Goal: Ask a question

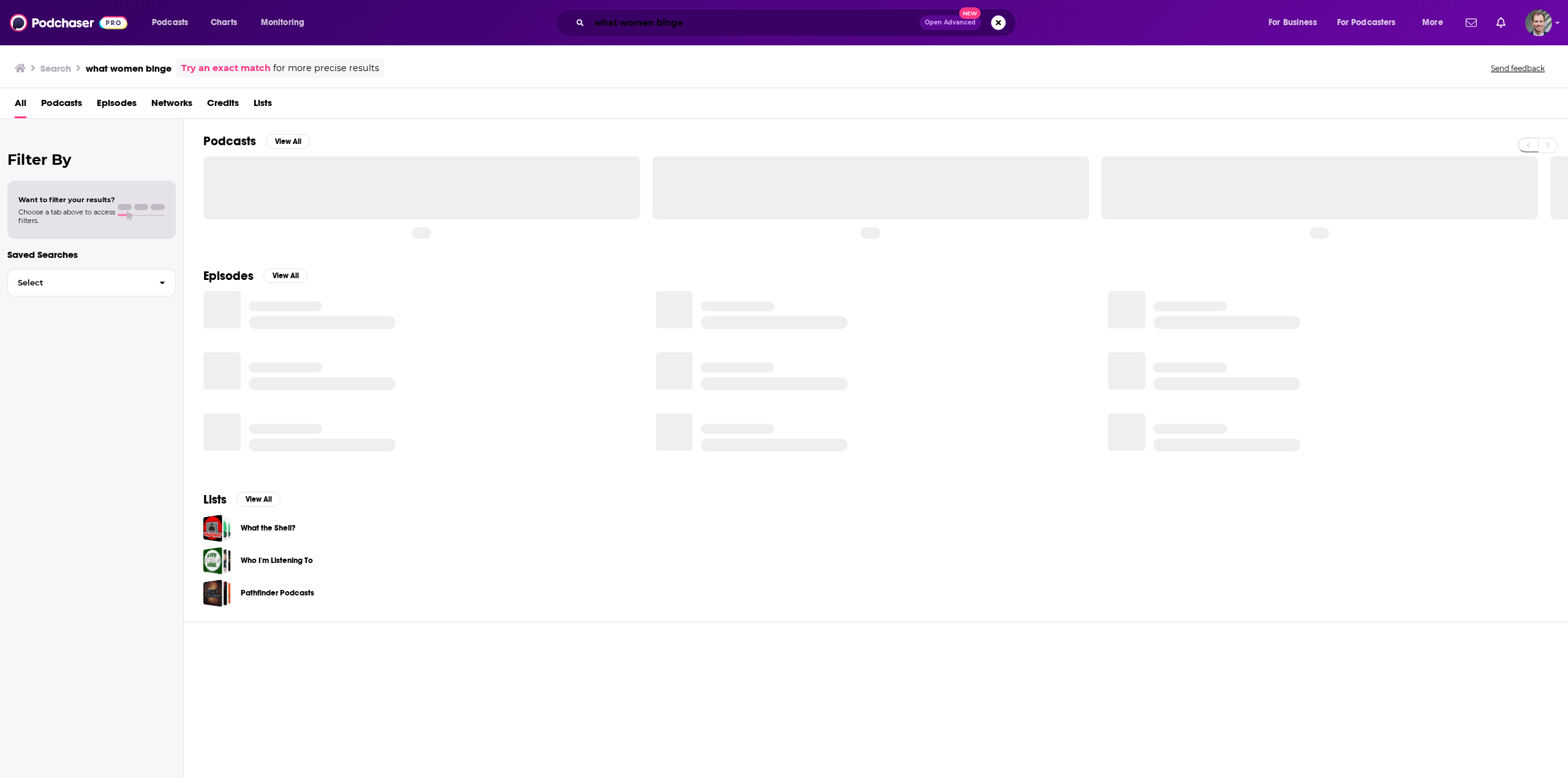
click at [691, 20] on input "what women binge" at bounding box center [754, 23] width 330 height 20
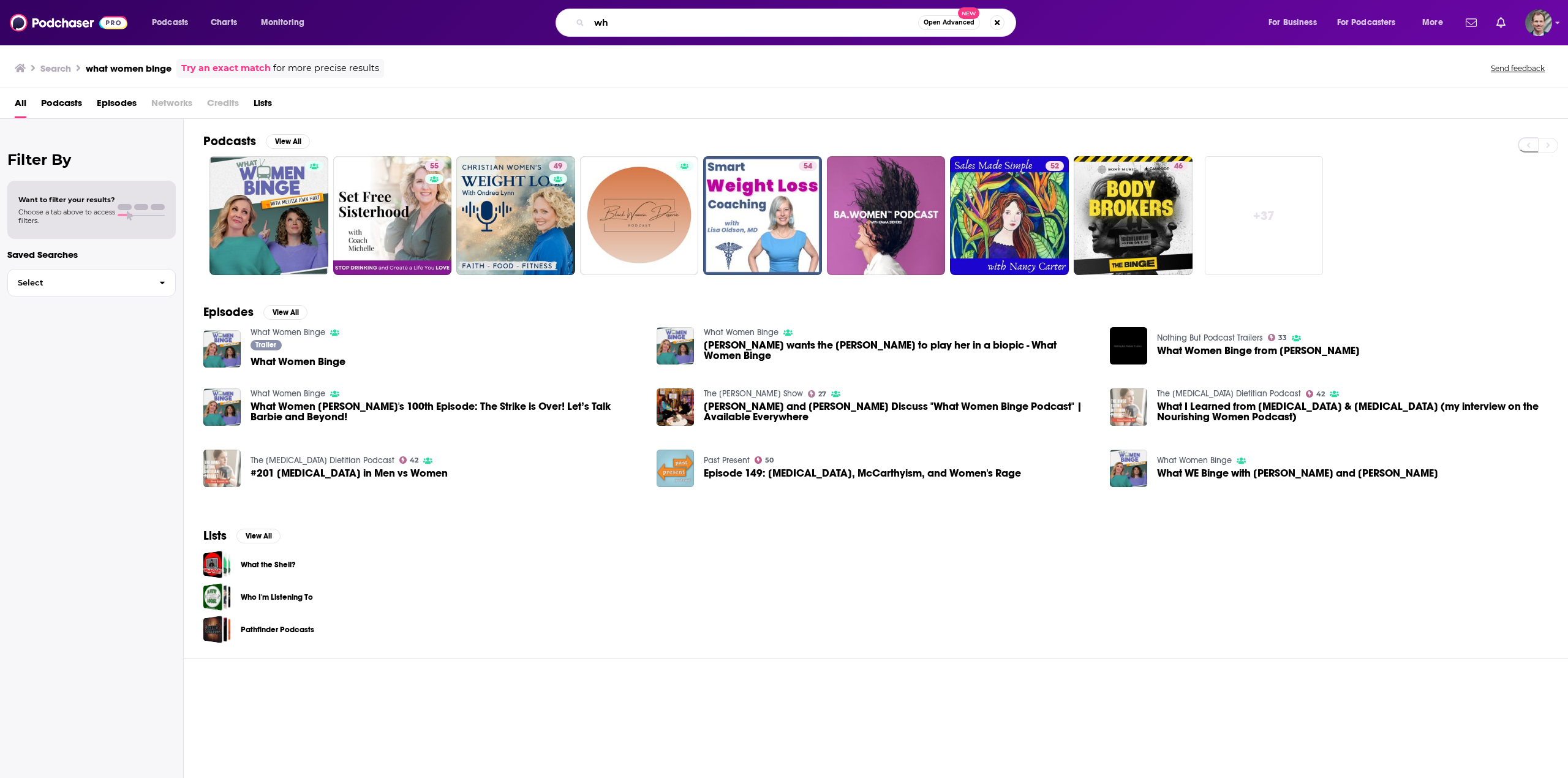
type input "w"
type input "birth hour"
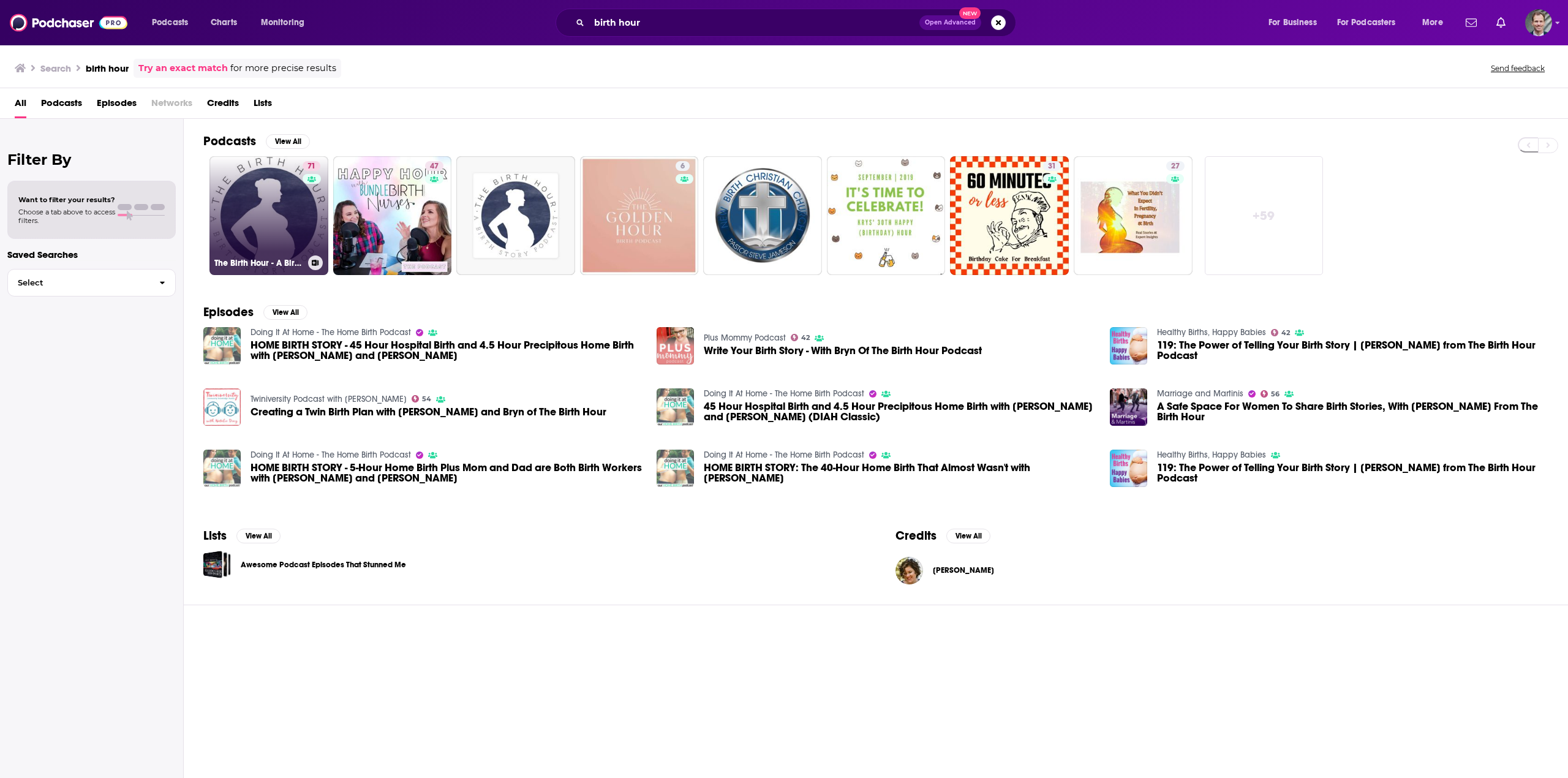
click at [266, 201] on link "71 The Birth Hour - A Birth Story Podcast" at bounding box center [269, 215] width 119 height 119
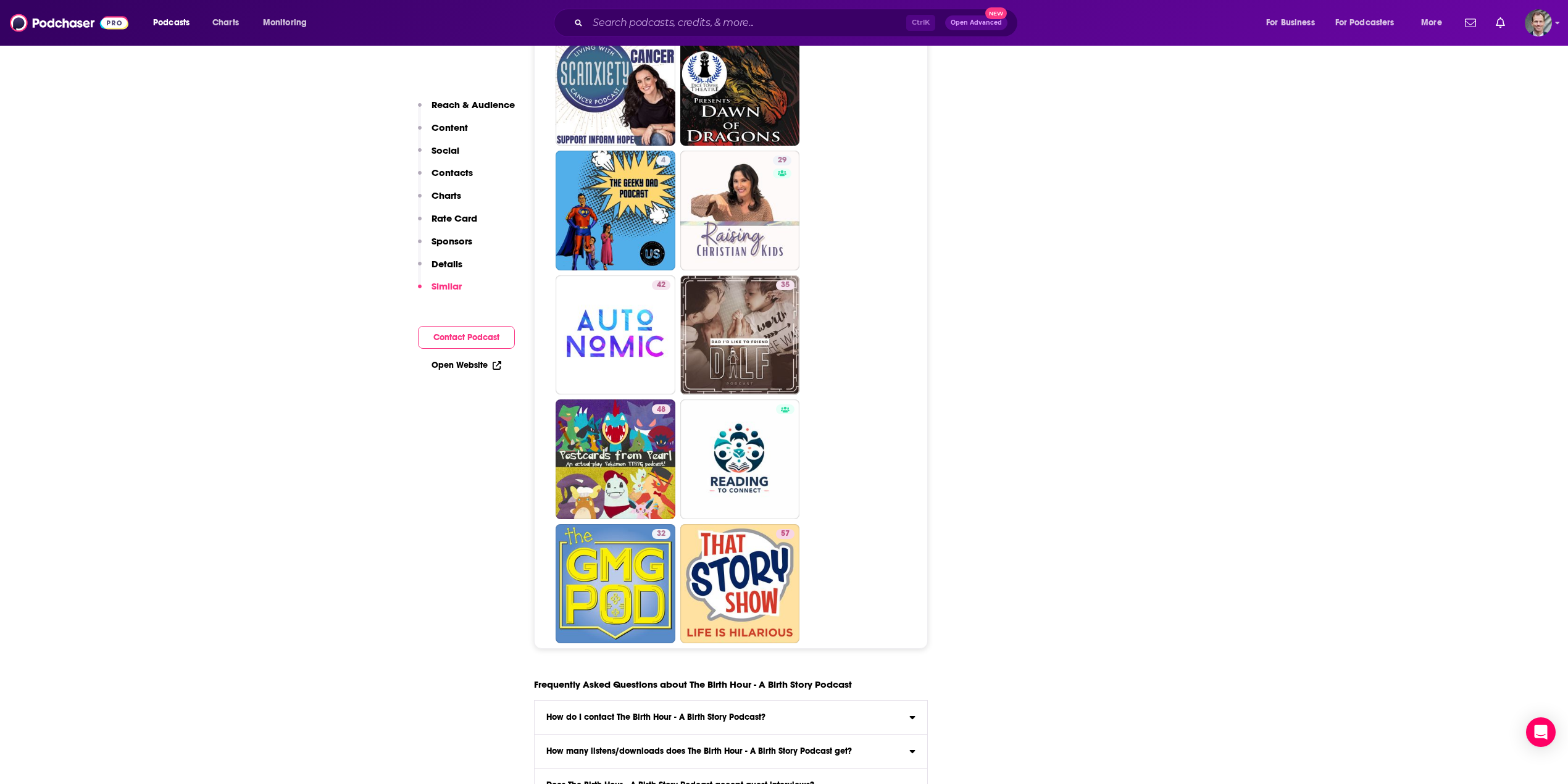
scroll to position [6260, 0]
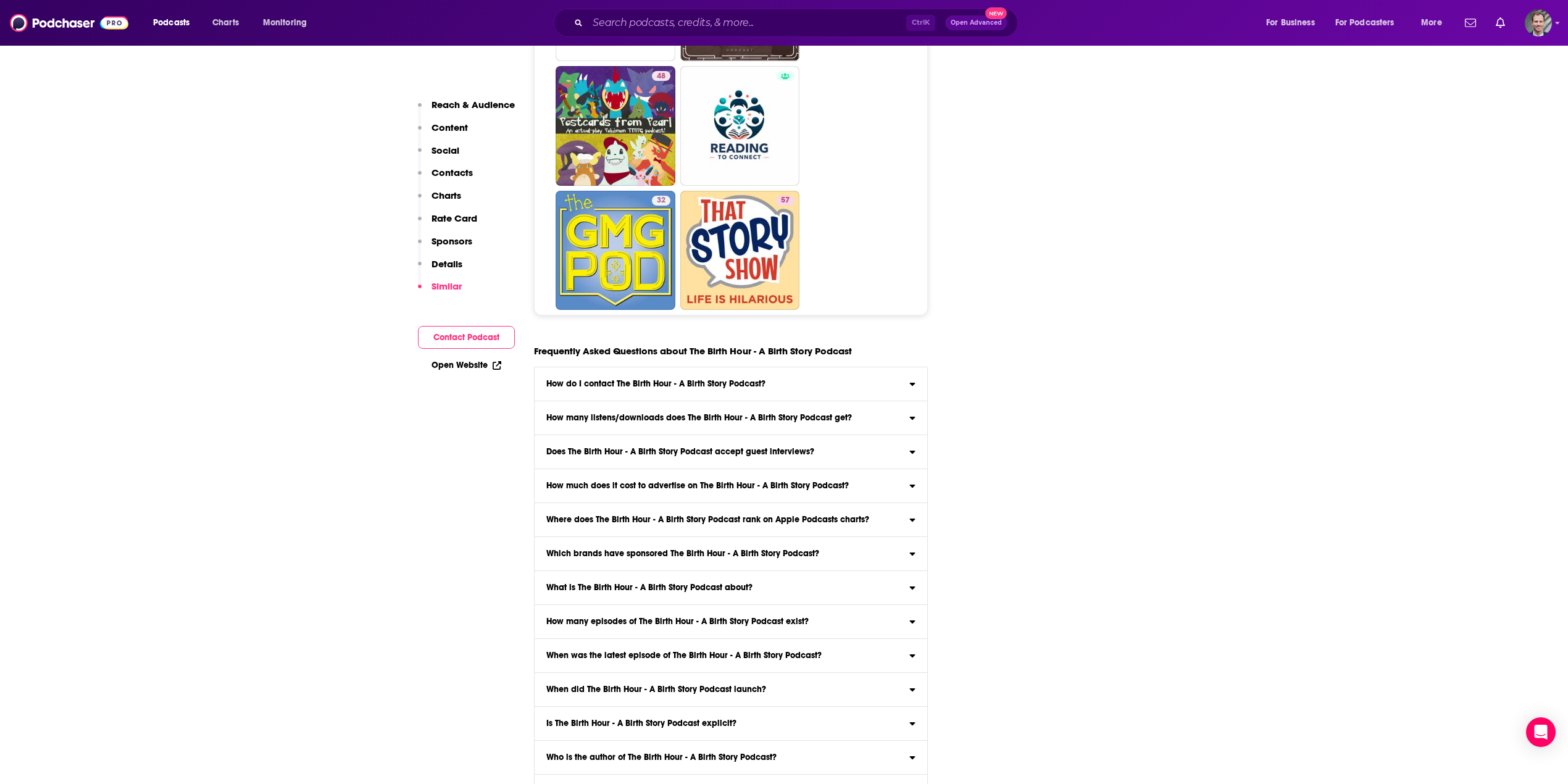
click at [0, 0] on input "Which podcast hosting provider does The Birth Hour - A Birth Story Podcast use?…" at bounding box center [0, 0] width 0 height 0
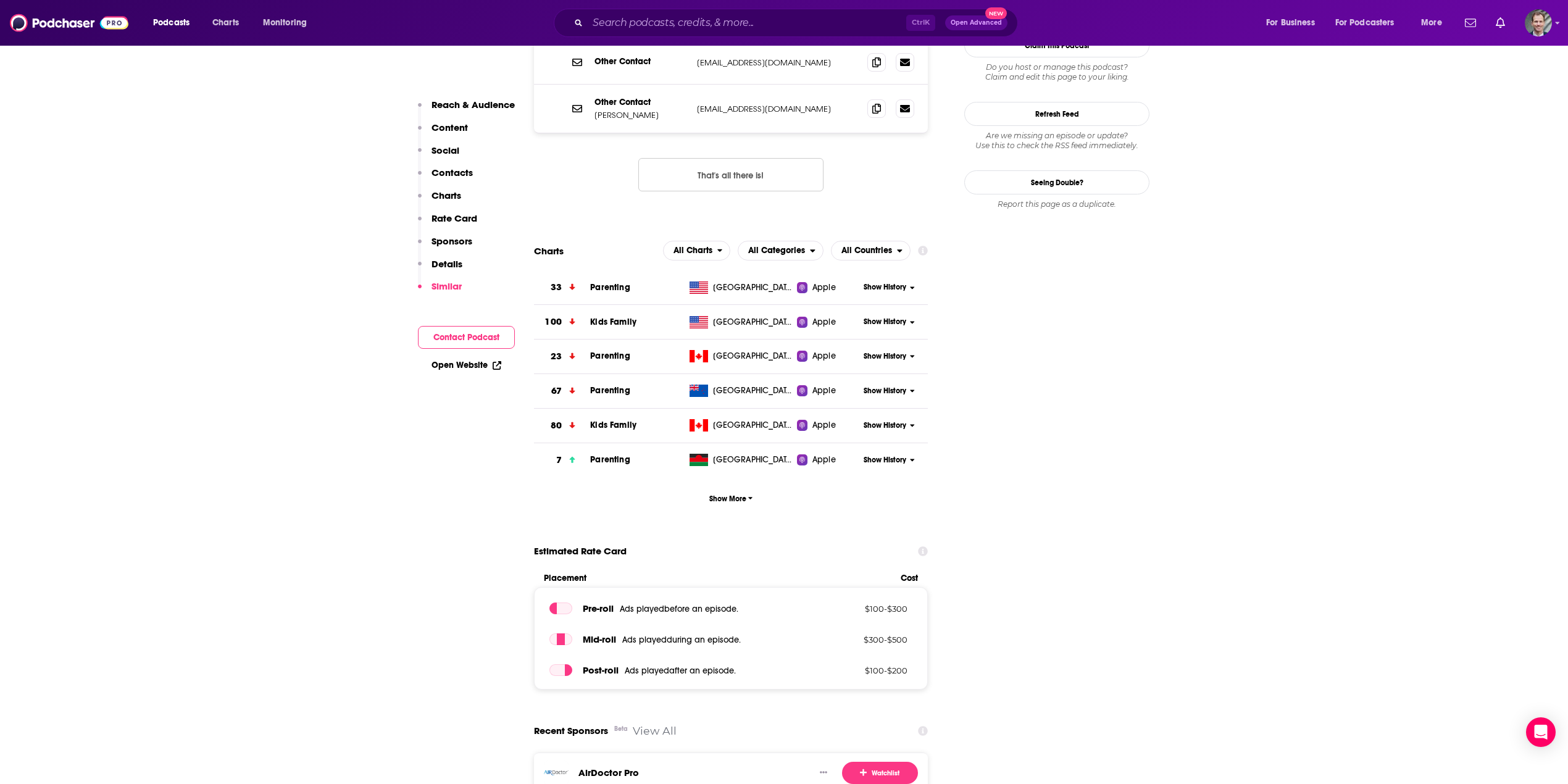
scroll to position [0, 0]
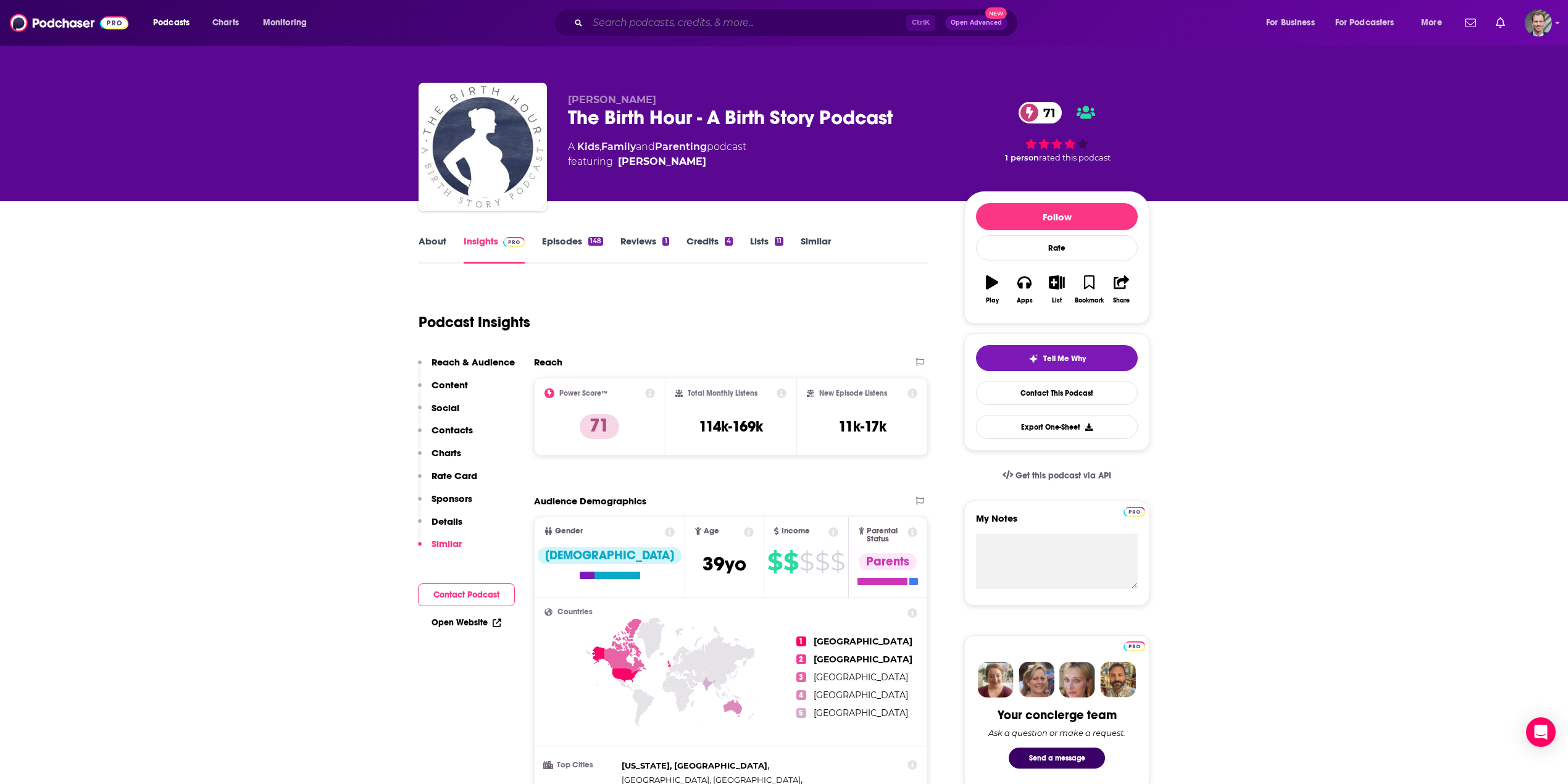
click at [630, 19] on input "Search podcasts, credits, & more..." at bounding box center [747, 23] width 319 height 20
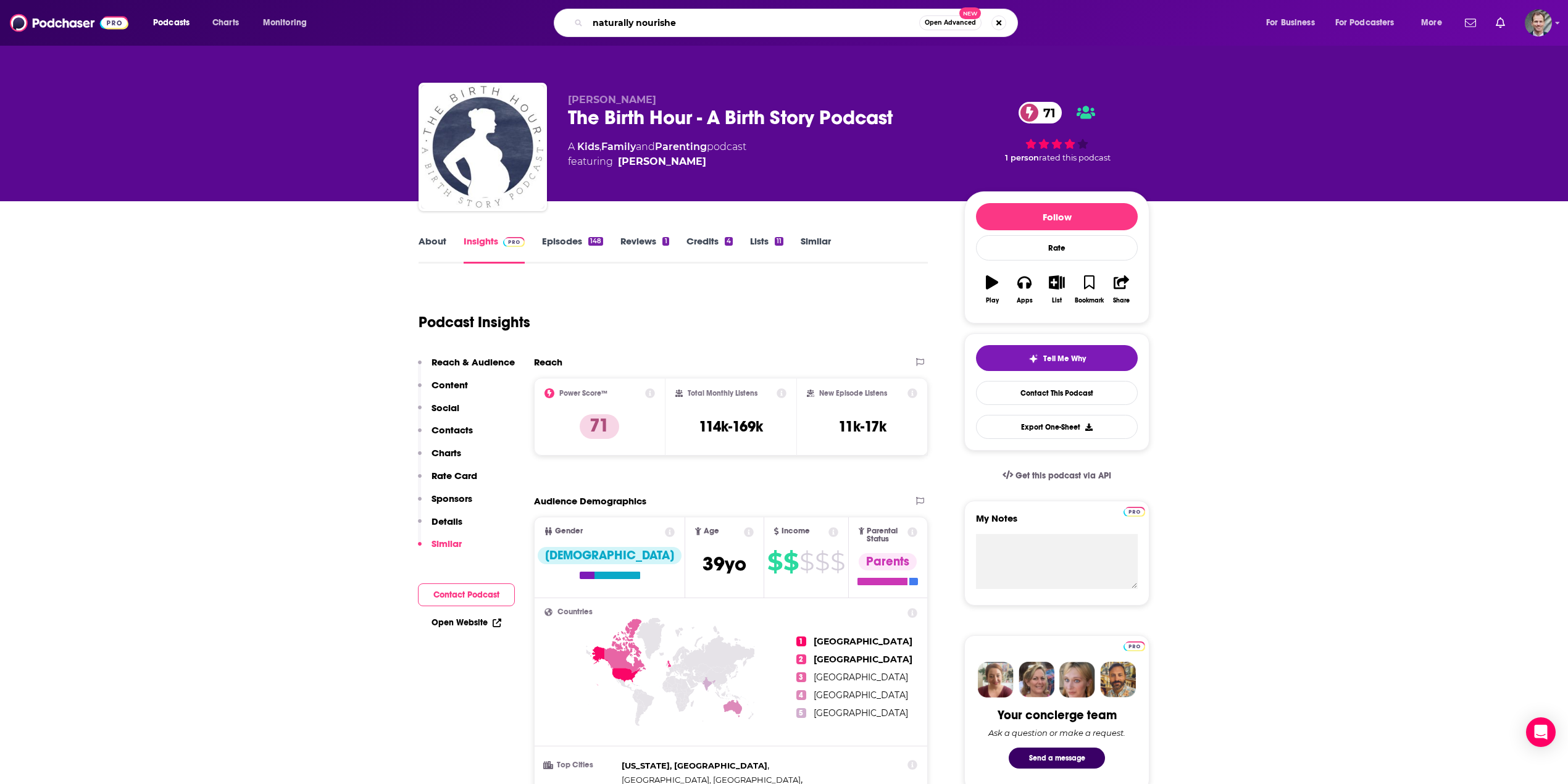
type input "naturally nourished"
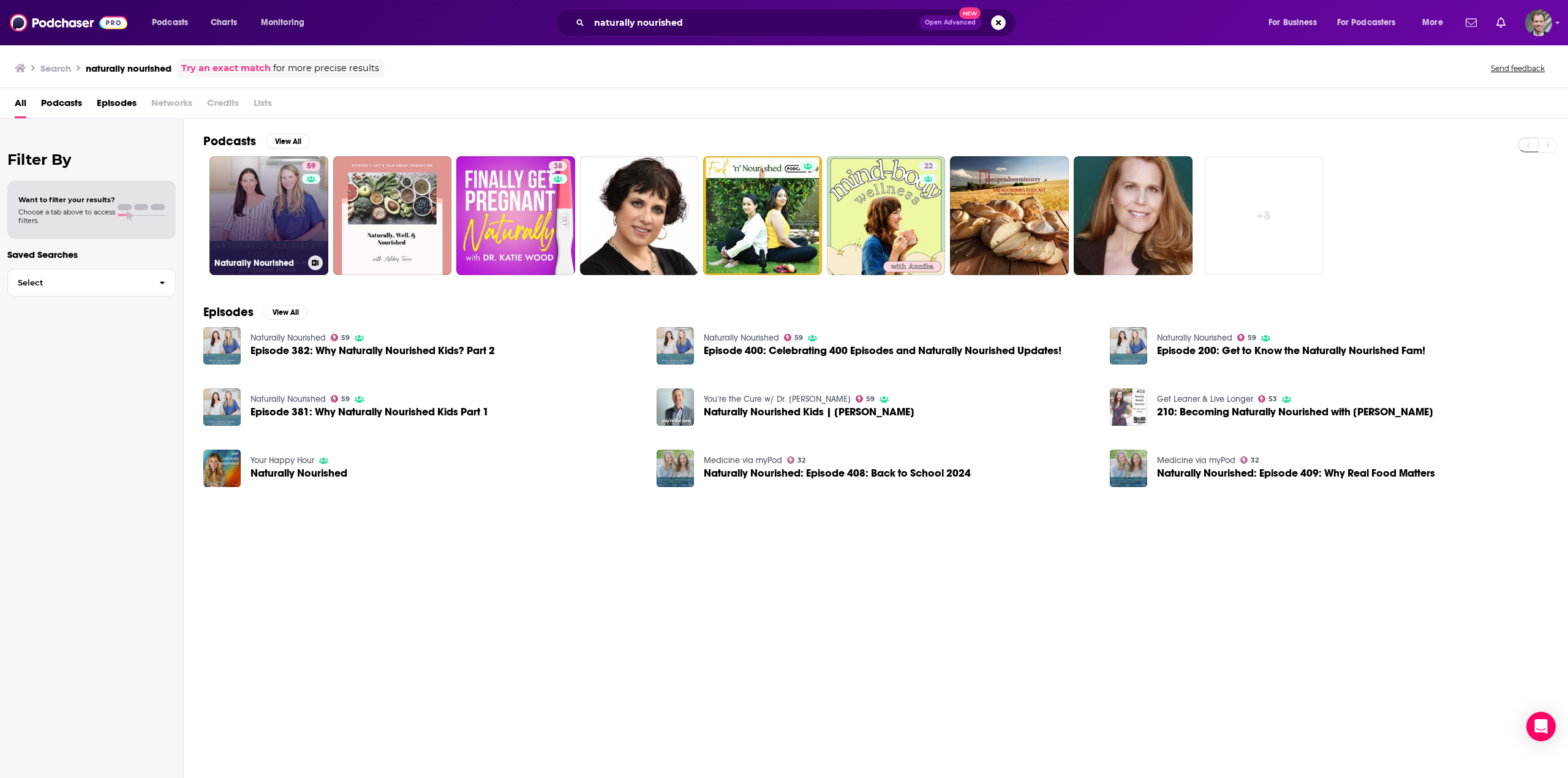
click at [275, 218] on link "59 Naturally Nourished" at bounding box center [269, 215] width 119 height 119
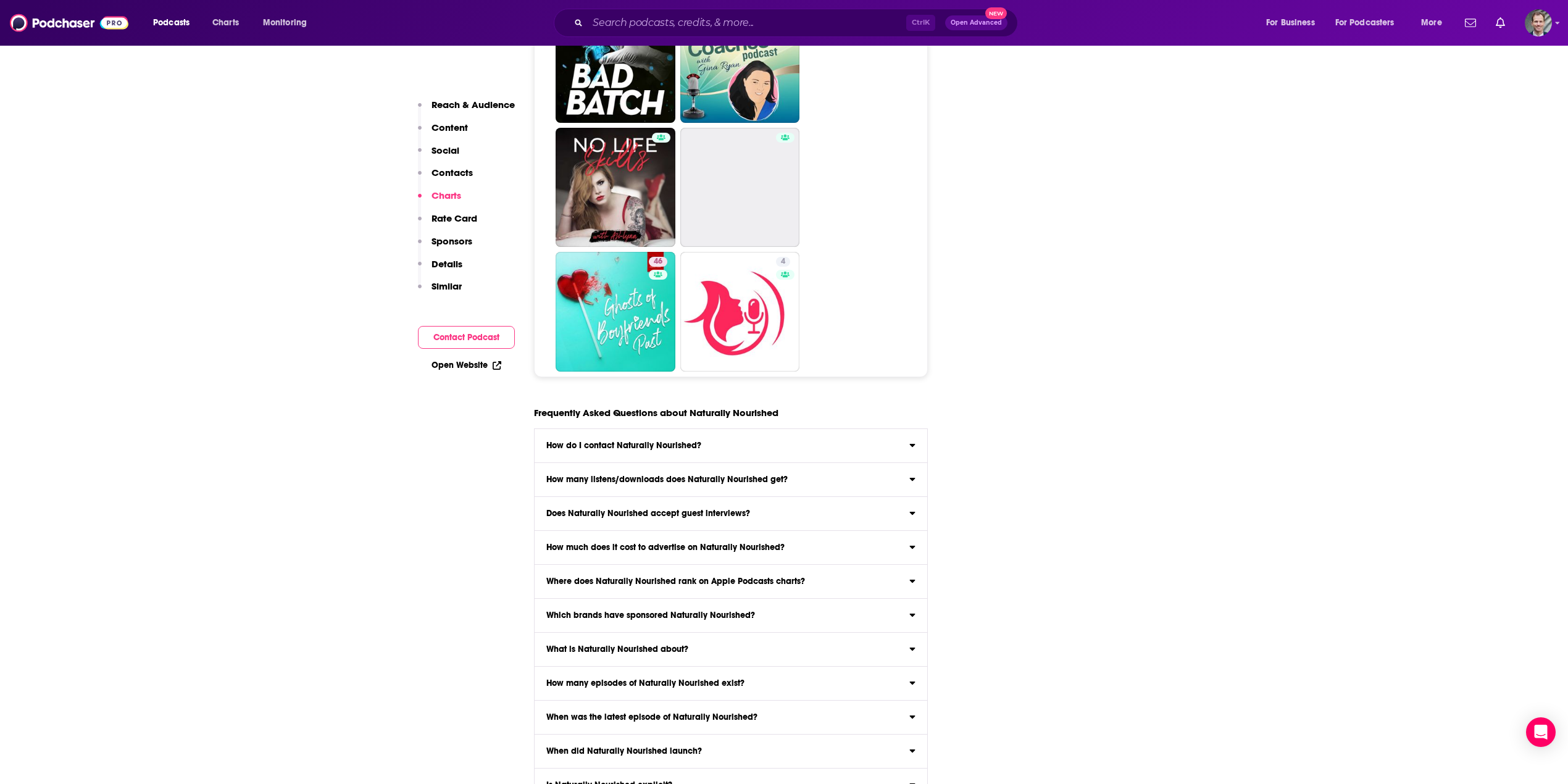
scroll to position [6127, 0]
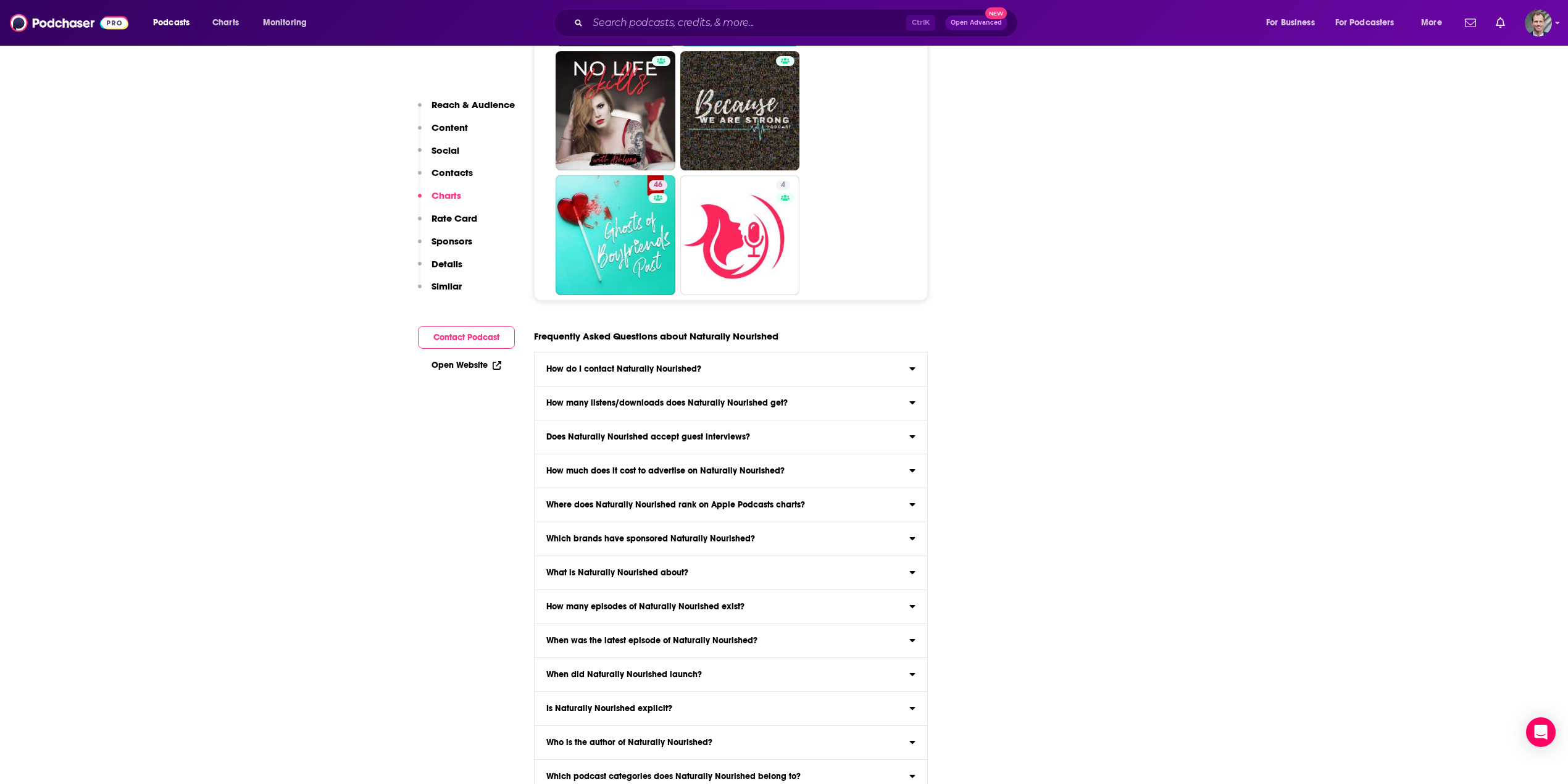
click at [0, 0] on input "Which podcast hosting provider does Naturally Nourished use? Naturally Nourishe…" at bounding box center [0, 0] width 0 height 0
